Goal: Obtain resource: Download file/media

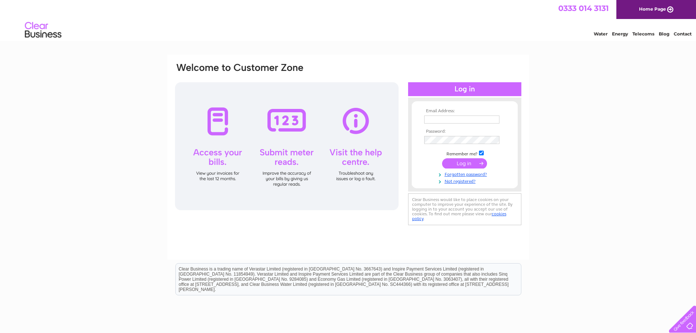
click at [447, 120] on input "text" at bounding box center [461, 119] width 75 height 8
type input "[EMAIL_ADDRESS][DOMAIN_NAME]"
click at [458, 165] on input "submit" at bounding box center [464, 163] width 45 height 10
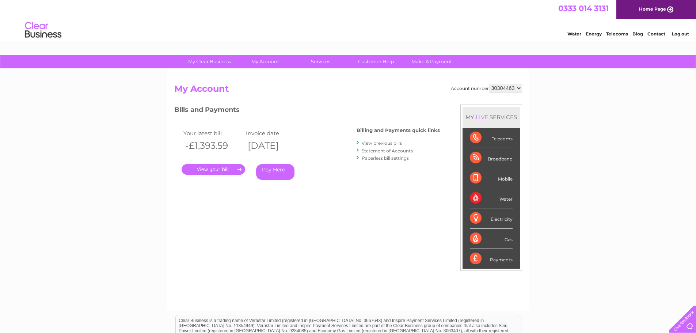
click at [211, 167] on link "." at bounding box center [213, 169] width 64 height 11
click at [214, 168] on link "." at bounding box center [213, 169] width 64 height 11
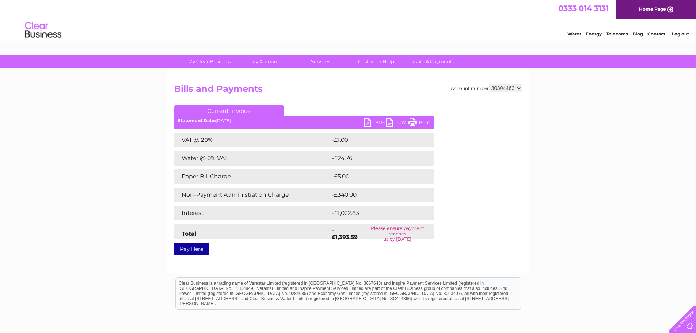
click at [368, 122] on link "PDF" at bounding box center [375, 123] width 22 height 11
click at [378, 119] on link "PDF" at bounding box center [375, 123] width 22 height 11
click at [162, 316] on html "Clear Business is a trading name of Verastar Limited (registered in [GEOGRAPHIC…" at bounding box center [348, 296] width 696 height 47
